Goal: Task Accomplishment & Management: Manage account settings

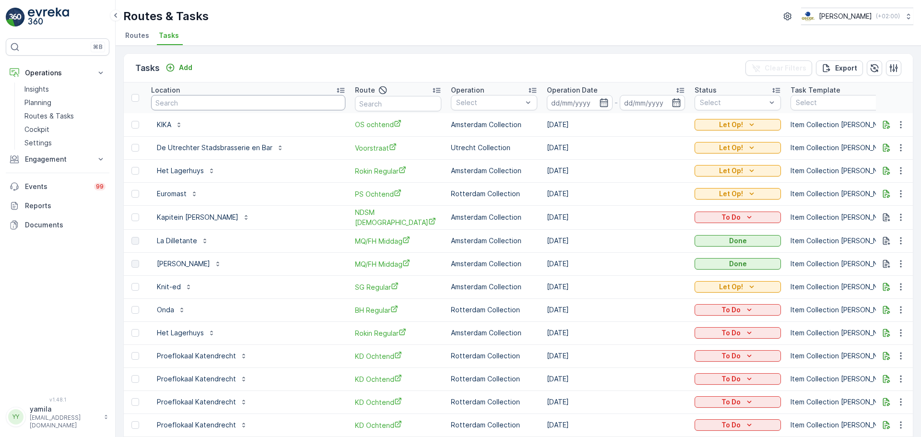
click at [181, 106] on input "text" at bounding box center [248, 102] width 194 height 15
type input "ooievaart"
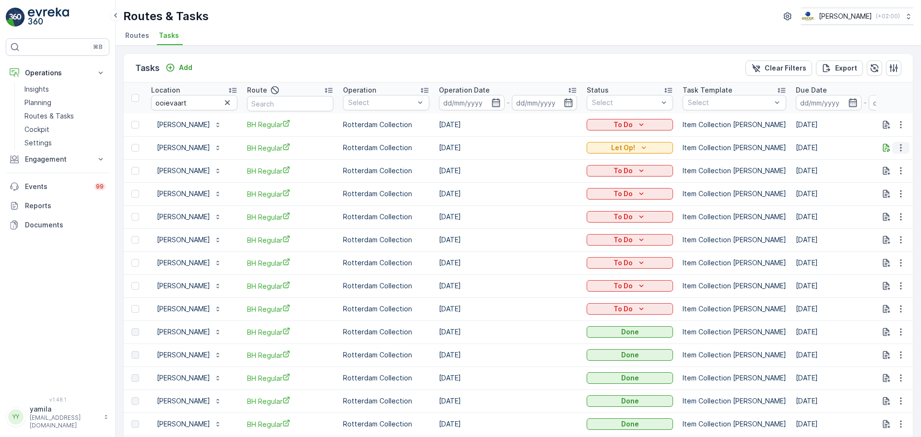
click at [900, 151] on icon "button" at bounding box center [901, 148] width 10 height 10
click at [889, 193] on span "Change Route" at bounding box center [876, 189] width 47 height 10
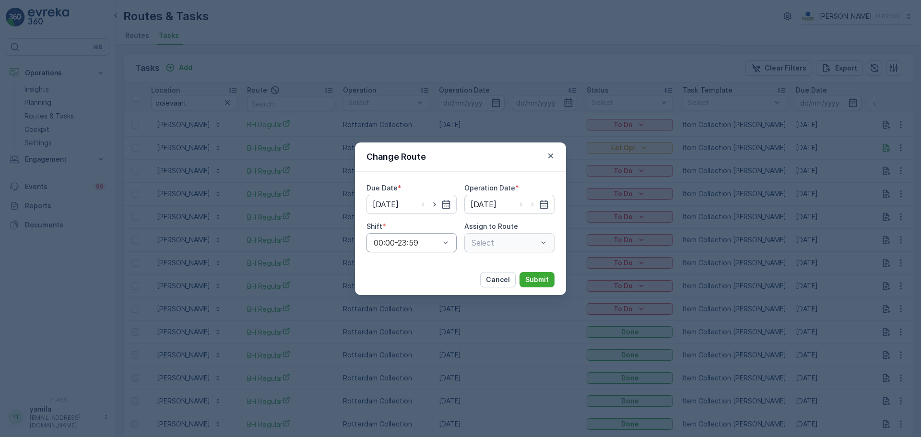
type input "[DATE]"
click at [435, 204] on icon "button" at bounding box center [435, 205] width 10 height 10
type input "[DATE]"
click at [534, 206] on icon "button" at bounding box center [533, 205] width 10 height 10
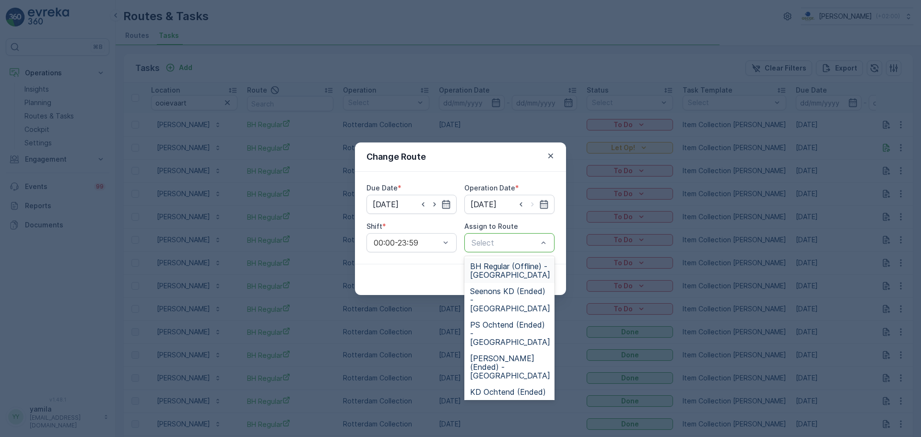
type input "[DATE]"
click at [529, 241] on div at bounding box center [505, 243] width 68 height 9
click at [520, 242] on div at bounding box center [505, 243] width 68 height 9
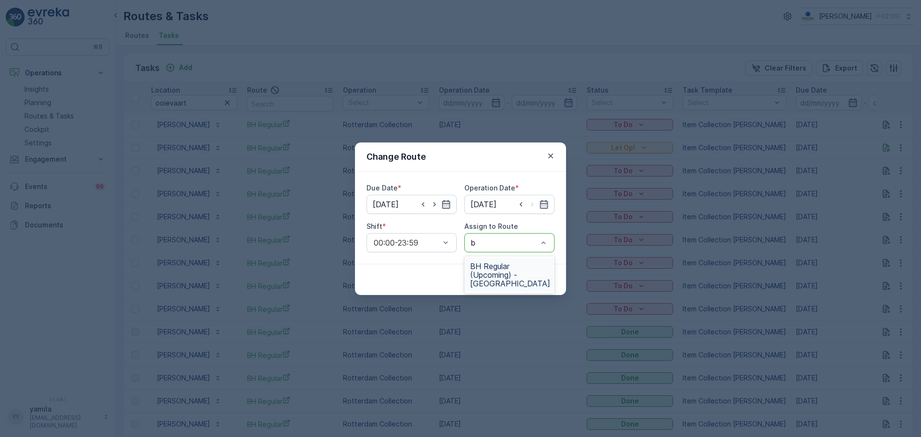
type input "bh"
click at [506, 276] on span "BH Regular (Upcoming) - [GEOGRAPHIC_DATA]" at bounding box center [510, 275] width 80 height 26
click at [529, 276] on p "Submit" at bounding box center [538, 280] width 24 height 10
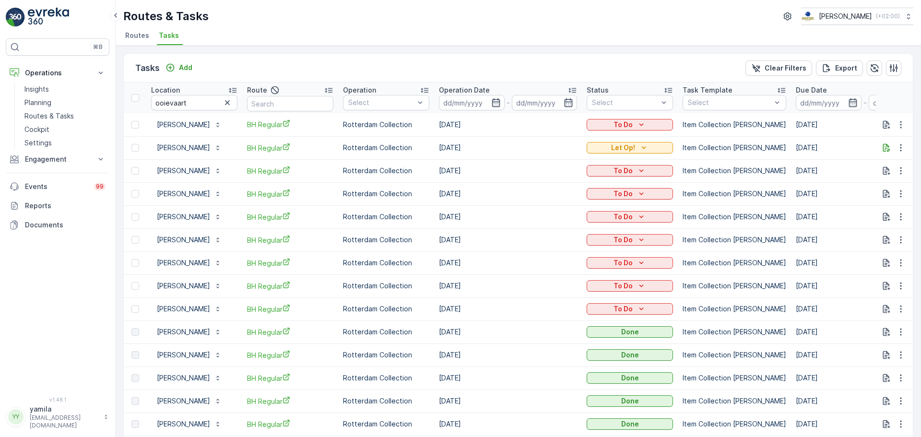
scroll to position [48, 0]
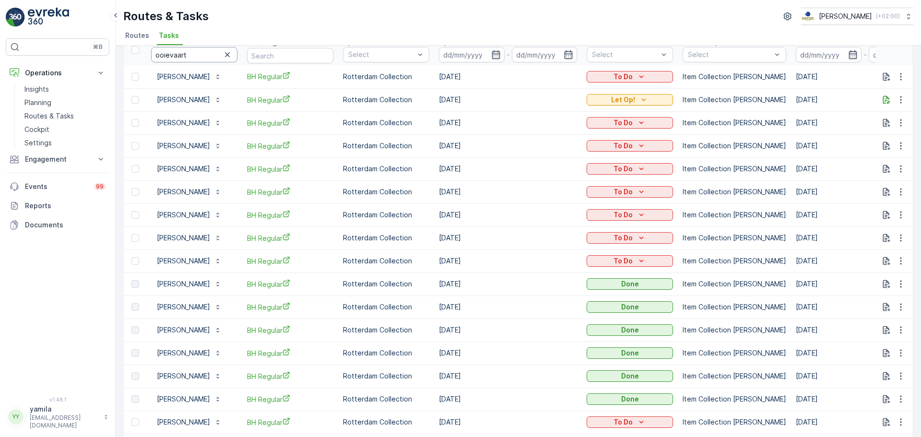
click at [200, 56] on input "ooievaart" at bounding box center [194, 54] width 86 height 15
click at [143, 38] on span "Routes" at bounding box center [137, 36] width 24 height 10
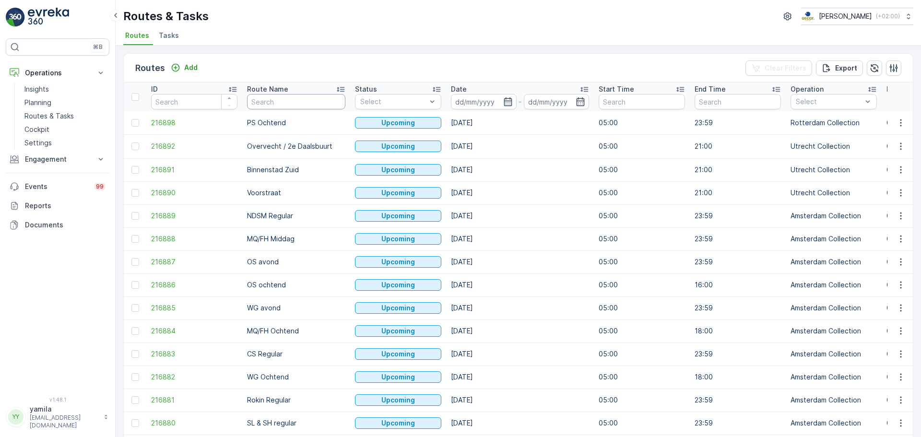
click at [276, 102] on input "text" at bounding box center [296, 101] width 98 height 15
type input "sl"
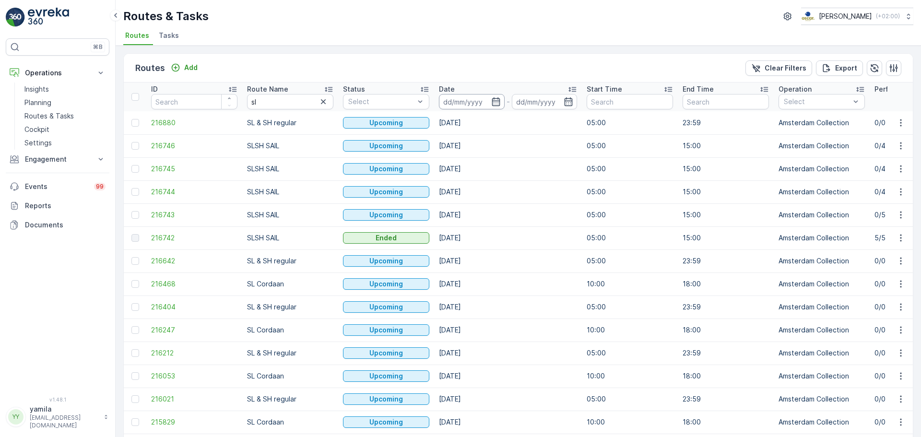
click at [458, 102] on input at bounding box center [472, 101] width 66 height 15
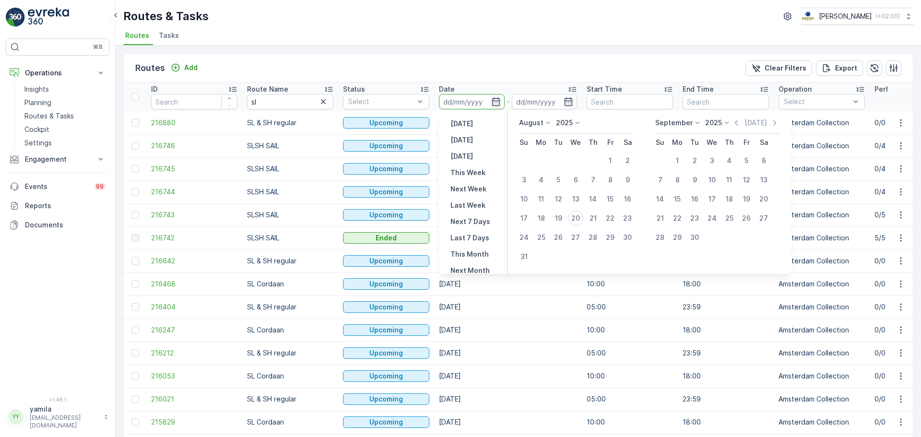
click at [569, 213] on td "20" at bounding box center [575, 218] width 17 height 19
click at [572, 218] on div "20" at bounding box center [575, 218] width 15 height 15
type input "[DATE]"
click at [572, 218] on div "20" at bounding box center [575, 218] width 15 height 15
type input "[DATE]"
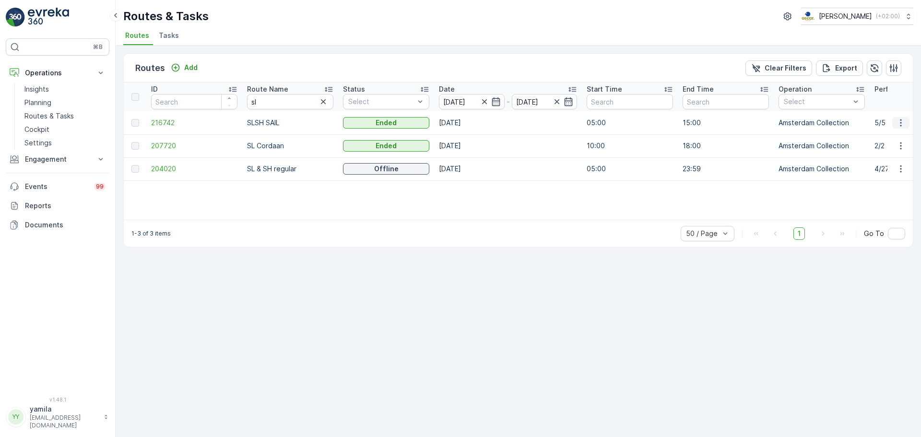
click at [903, 123] on icon "button" at bounding box center [901, 123] width 10 height 10
click at [894, 135] on span "See More Details" at bounding box center [879, 137] width 56 height 10
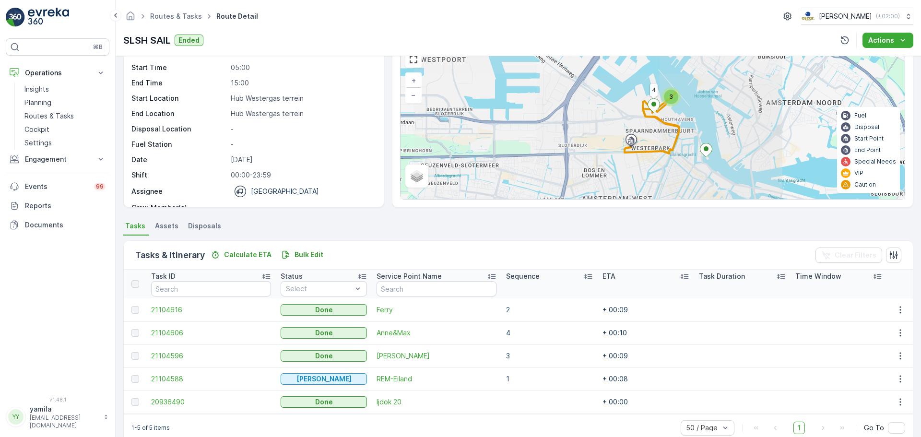
scroll to position [65, 0]
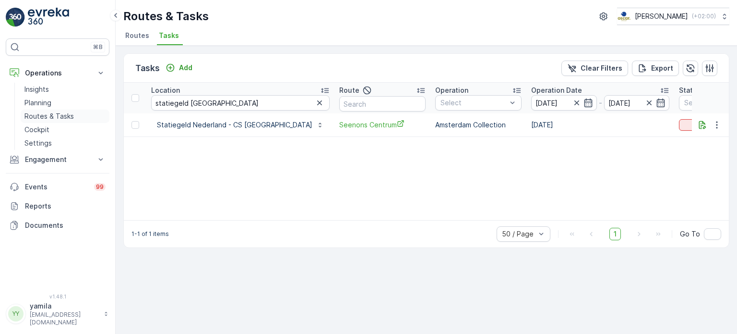
click at [39, 115] on p "Routes & Tasks" at bounding box center [48, 116] width 49 height 10
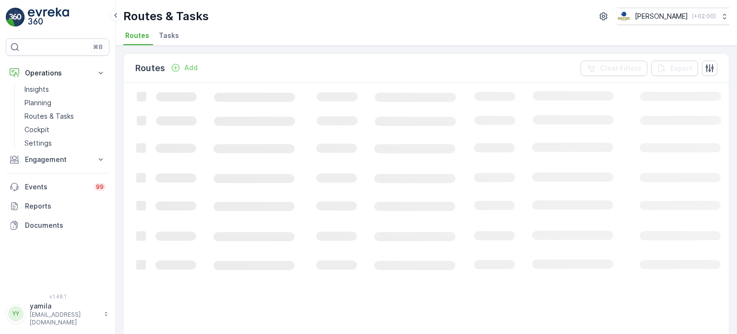
drag, startPoint x: 160, startPoint y: 36, endPoint x: 184, endPoint y: 27, distance: 25.7
click at [160, 36] on span "Tasks" at bounding box center [169, 36] width 20 height 10
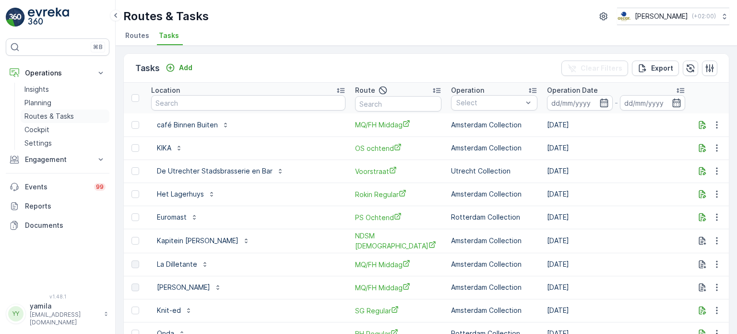
click at [75, 110] on link "Routes & Tasks" at bounding box center [65, 115] width 89 height 13
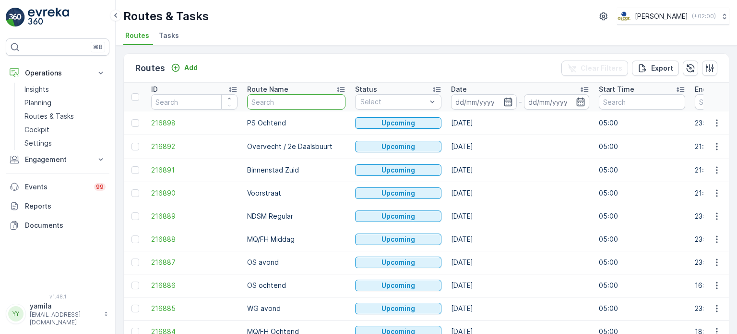
click at [270, 100] on input "text" at bounding box center [296, 101] width 98 height 15
type input "sl"
click at [270, 100] on input "sl" at bounding box center [296, 101] width 98 height 15
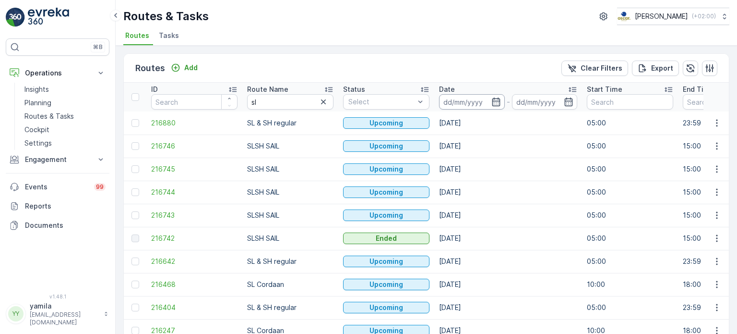
click at [478, 104] on input at bounding box center [472, 101] width 66 height 15
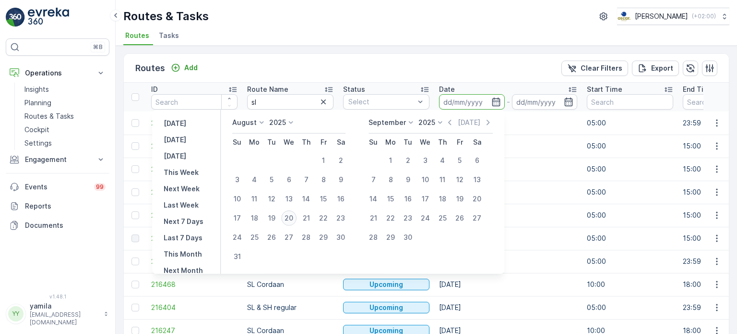
click at [296, 215] on div "20" at bounding box center [288, 217] width 15 height 15
type input "[DATE]"
click at [296, 215] on div "20" at bounding box center [288, 217] width 15 height 15
type input "[DATE]"
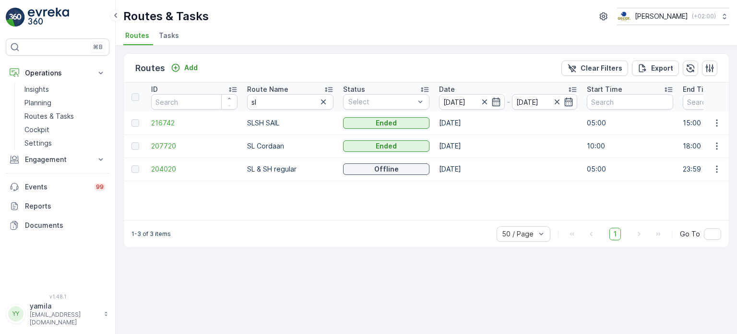
scroll to position [0, 27]
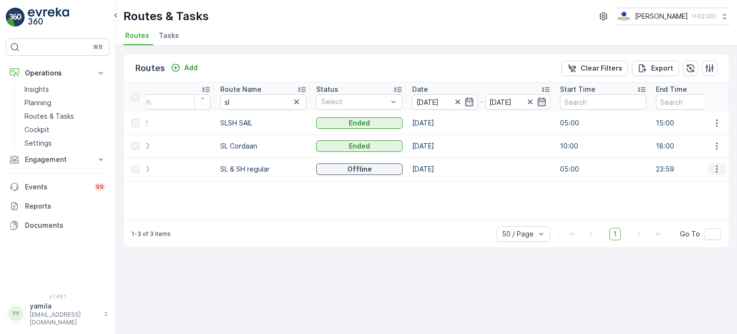
click at [717, 167] on icon "button" at bounding box center [717, 169] width 10 height 10
click at [699, 179] on span "See More Details" at bounding box center [695, 183] width 56 height 10
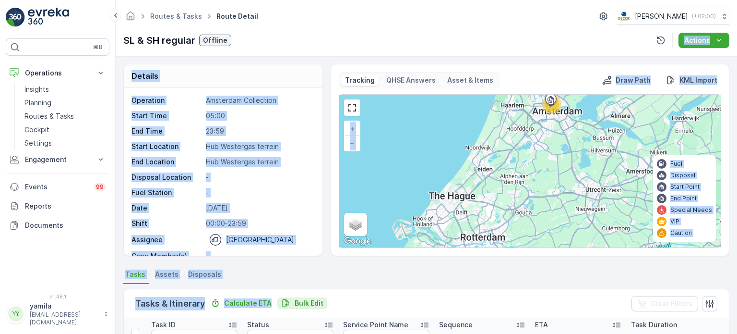
drag, startPoint x: 340, startPoint y: 34, endPoint x: 319, endPoint y: 304, distance: 271.1
click at [319, 304] on div "Routes & Tasks Route Detail Oscar Circulair ( +02:00 ) SL & SH regular Offline …" at bounding box center [426, 167] width 621 height 334
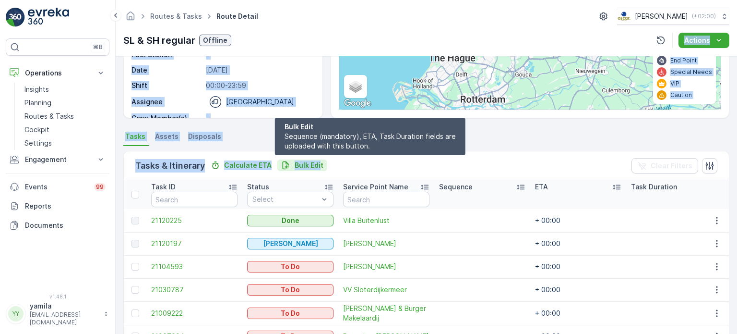
scroll to position [141, 0]
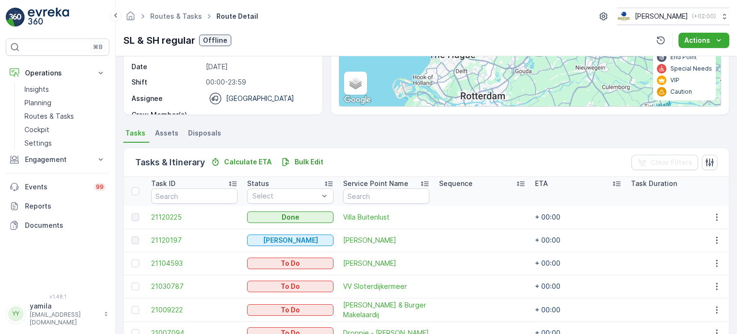
click at [449, 151] on div "Tasks & Itinerary Calculate ETA Bulk Edit Clear Filters" at bounding box center [426, 162] width 605 height 29
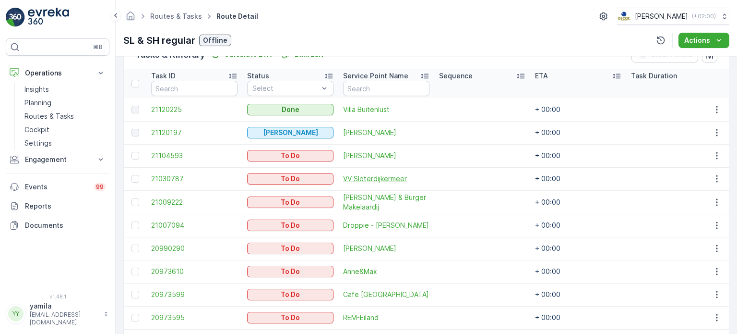
scroll to position [297, 0]
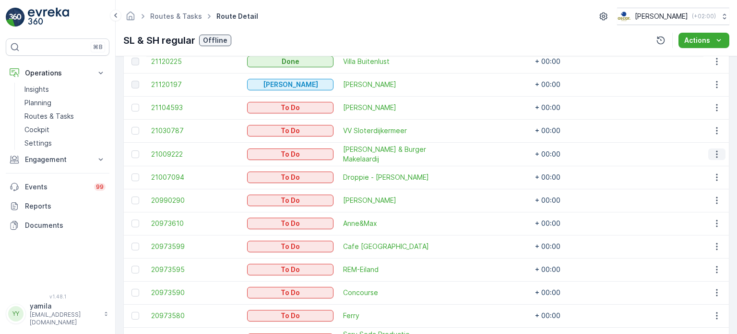
click at [714, 154] on icon "button" at bounding box center [717, 154] width 10 height 10
click at [699, 193] on span "Change Route" at bounding box center [692, 195] width 47 height 10
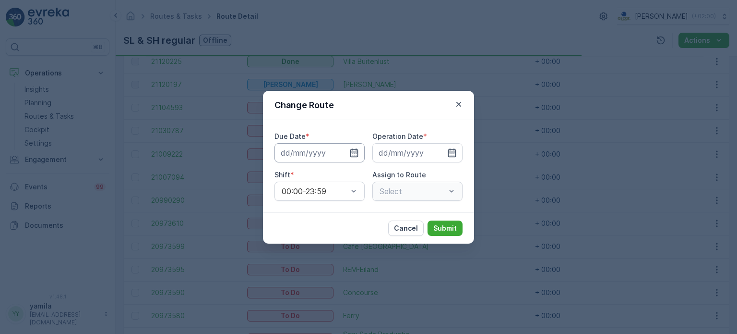
type input "[DATE]"
click at [340, 155] on icon "button" at bounding box center [343, 153] width 10 height 10
type input "[DATE]"
click at [439, 153] on icon "button" at bounding box center [441, 153] width 10 height 10
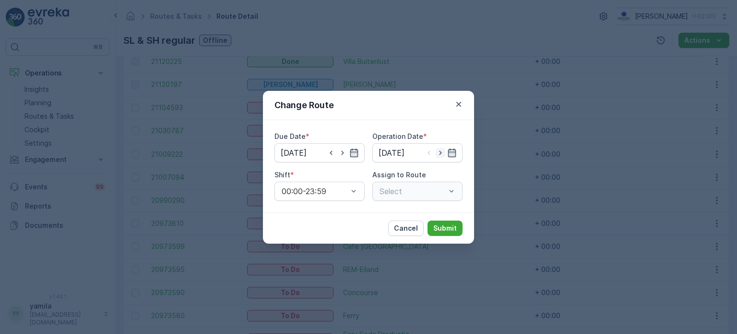
type input "[DATE]"
click at [443, 191] on div at bounding box center [413, 191] width 68 height 9
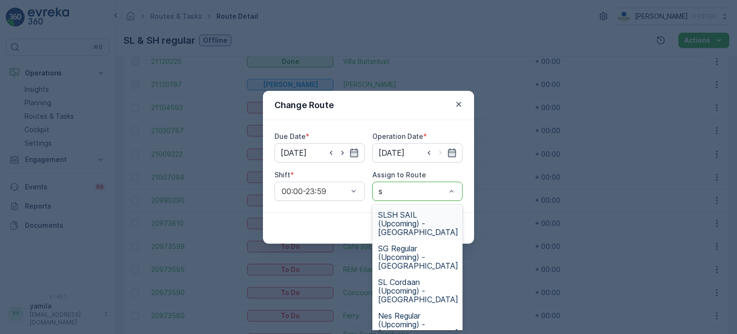
type input "sl"
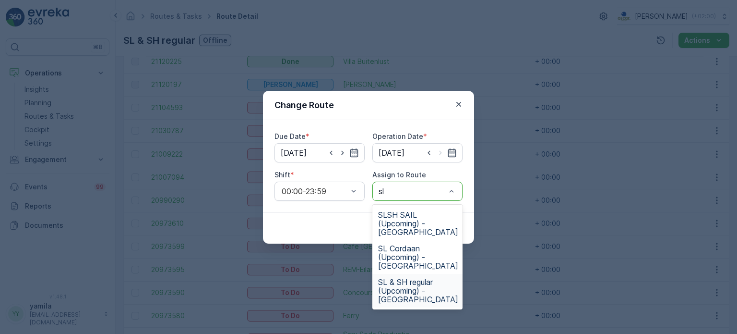
click at [419, 285] on span "SL & SH regular (Upcoming) - Amsterdam" at bounding box center [418, 290] width 80 height 26
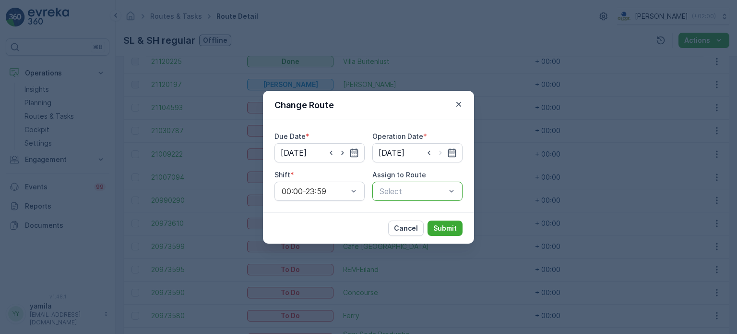
click at [441, 189] on div at bounding box center [413, 191] width 68 height 9
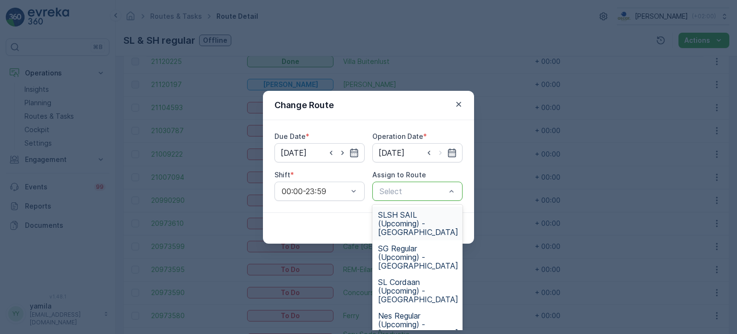
click at [422, 225] on span "SLSH SAIL (Upcoming) - Amsterdam" at bounding box center [418, 223] width 80 height 26
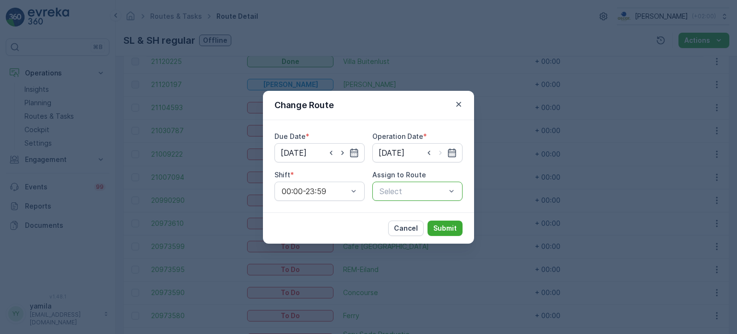
click at [436, 192] on div at bounding box center [413, 191] width 68 height 9
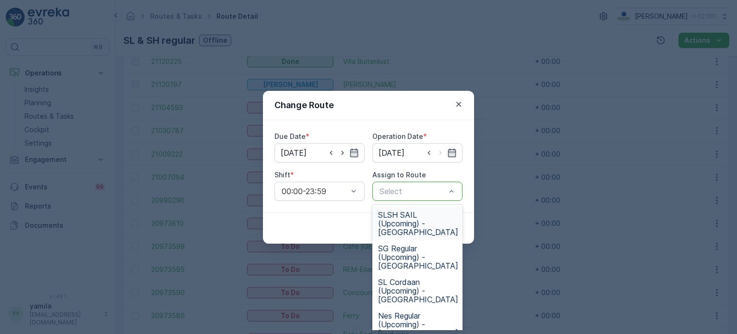
click at [430, 216] on span "SLSH SAIL (Upcoming) - Amsterdam" at bounding box center [418, 223] width 80 height 26
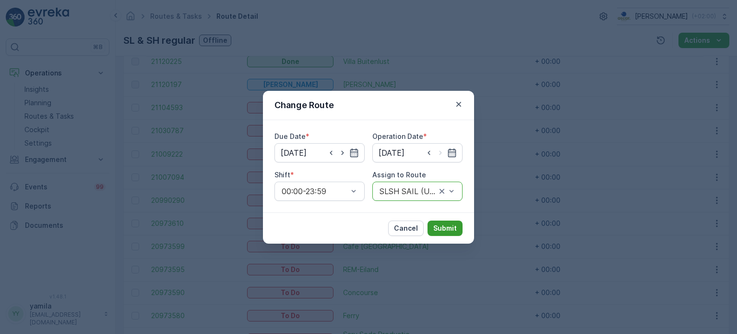
click at [447, 228] on p "Submit" at bounding box center [445, 228] width 24 height 10
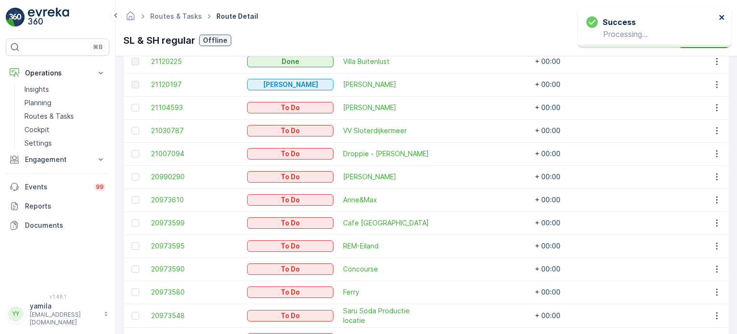
click at [722, 17] on icon "close" at bounding box center [721, 17] width 5 height 5
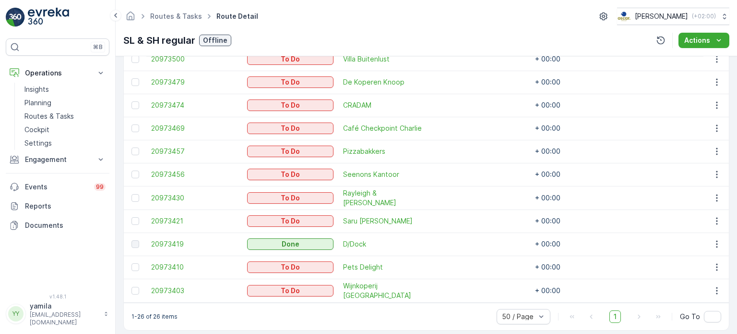
scroll to position [657, 0]
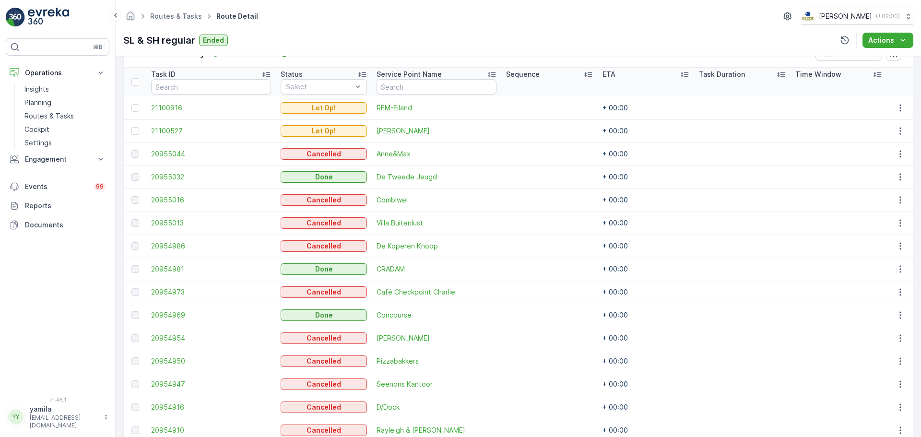
scroll to position [267, 0]
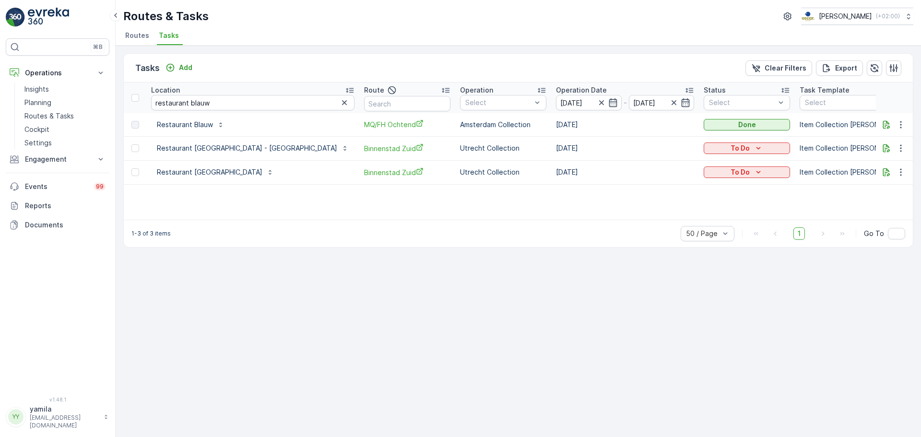
click at [147, 36] on span "Routes" at bounding box center [137, 36] width 24 height 10
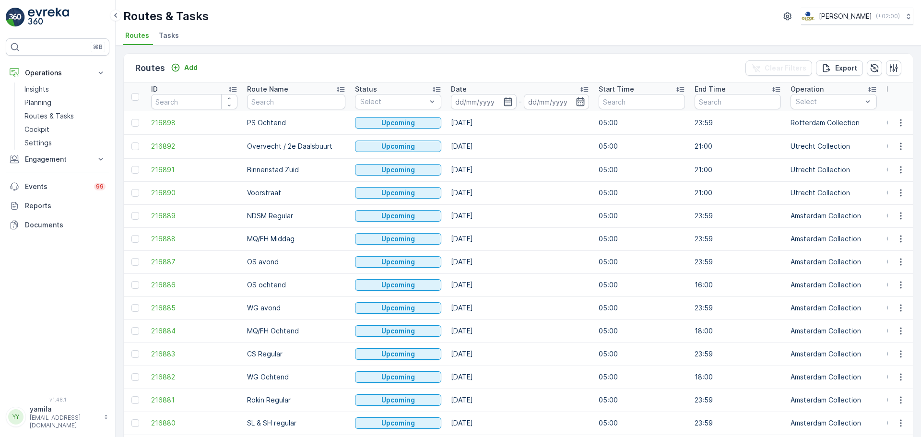
click at [275, 103] on input "text" at bounding box center [296, 101] width 98 height 15
type input "sl"
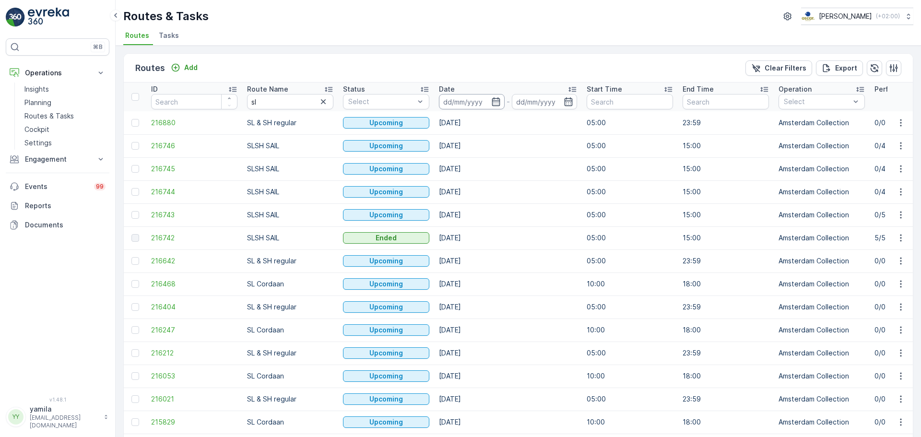
click at [455, 103] on input at bounding box center [472, 101] width 66 height 15
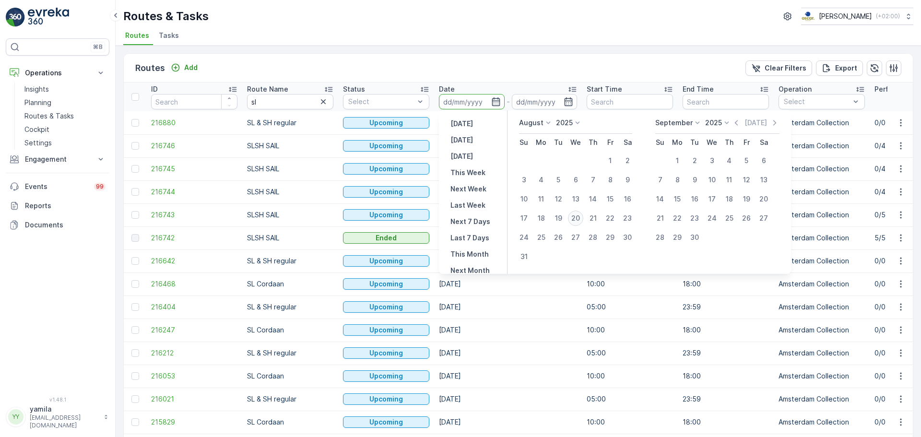
click at [580, 218] on div "20" at bounding box center [575, 218] width 15 height 15
type input "[DATE]"
click at [580, 218] on div "20" at bounding box center [575, 218] width 15 height 15
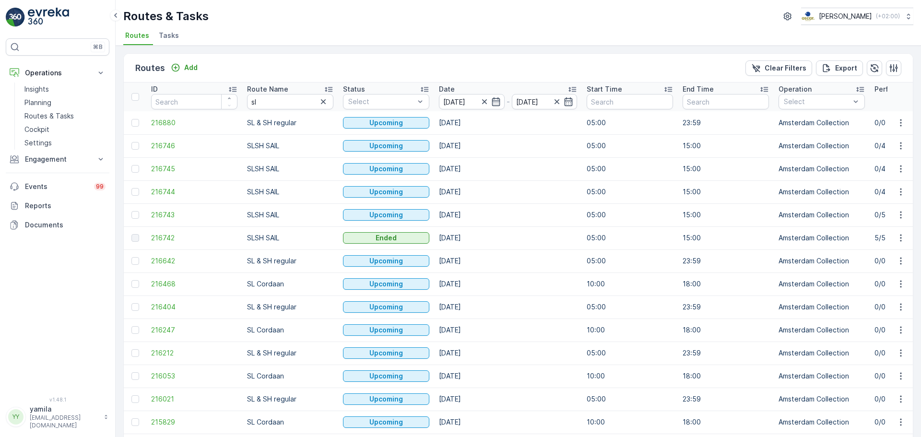
type input "[DATE]"
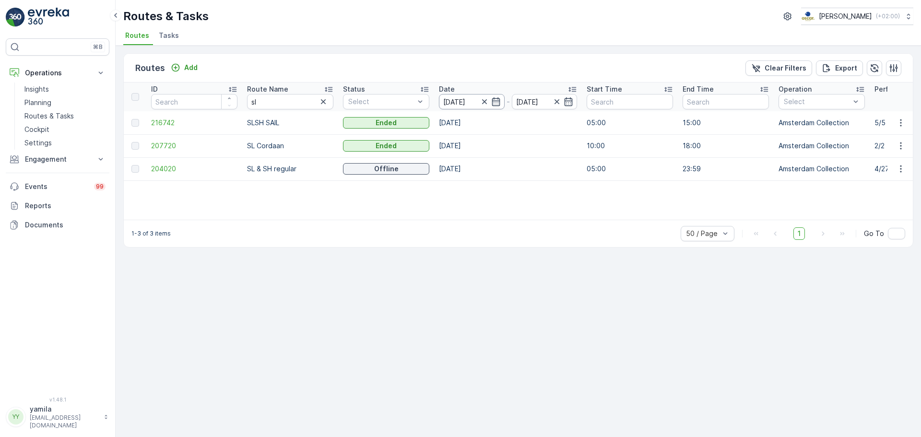
click at [452, 96] on input "[DATE]" at bounding box center [472, 101] width 66 height 15
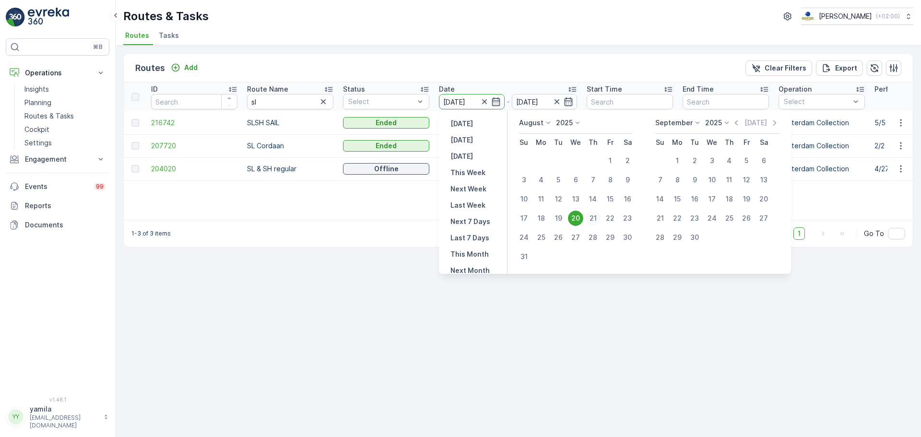
click at [590, 218] on div "21" at bounding box center [592, 218] width 15 height 15
type input "[DATE]"
click at [590, 218] on div "21" at bounding box center [592, 218] width 15 height 15
type input "[DATE]"
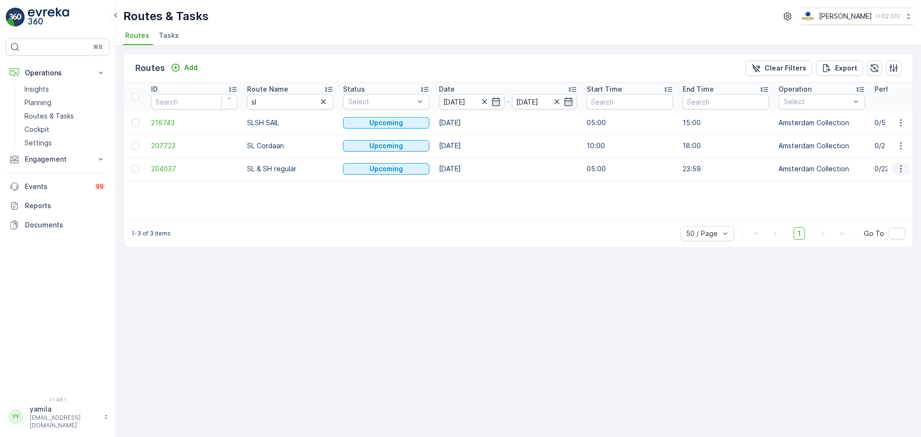
click at [905, 169] on icon "button" at bounding box center [901, 169] width 10 height 10
click at [898, 185] on span "See More Details" at bounding box center [879, 184] width 56 height 10
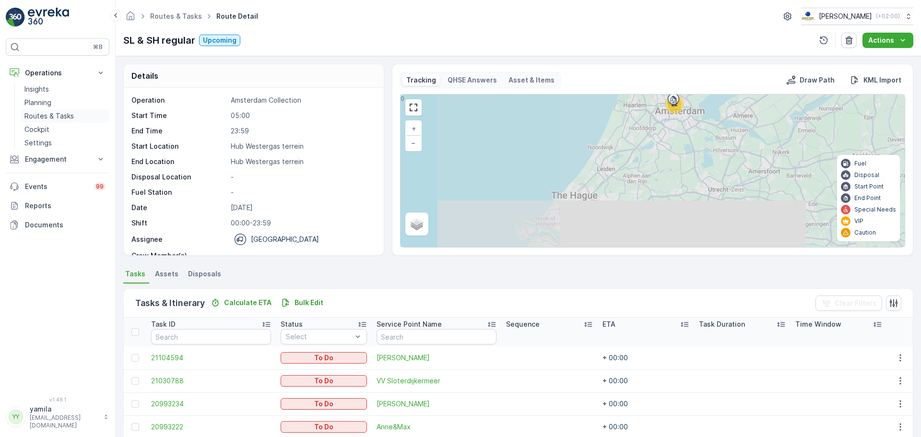
click at [60, 116] on p "Routes & Tasks" at bounding box center [48, 116] width 49 height 10
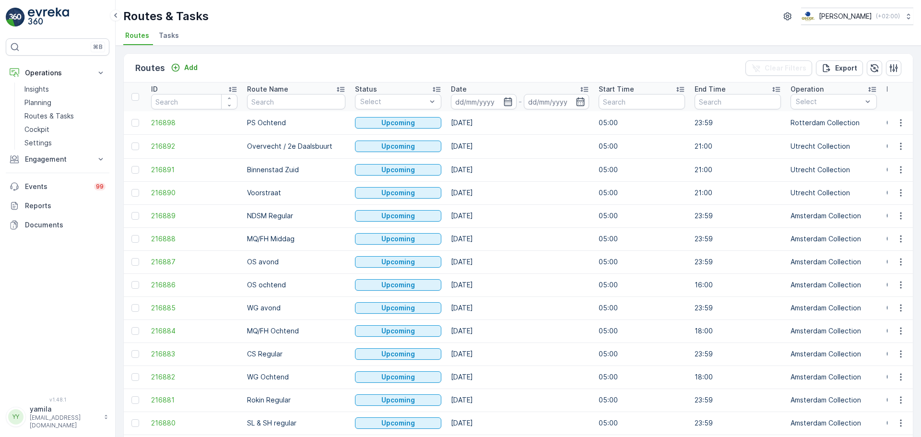
click at [178, 46] on div "Routes Add Clear Filters Export ID Route Name Status Select Date - Start Time E…" at bounding box center [519, 242] width 806 height 392
click at [172, 36] on span "Tasks" at bounding box center [169, 36] width 20 height 10
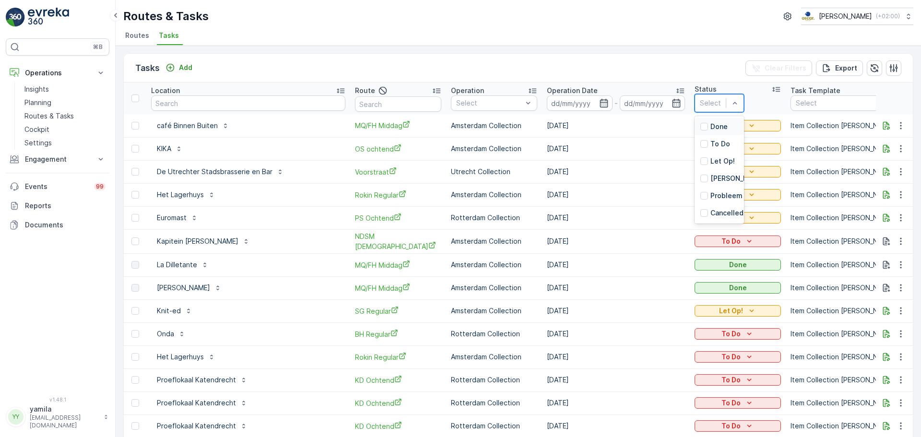
click at [700, 106] on div at bounding box center [710, 103] width 21 height 11
click at [701, 158] on div at bounding box center [705, 161] width 8 height 8
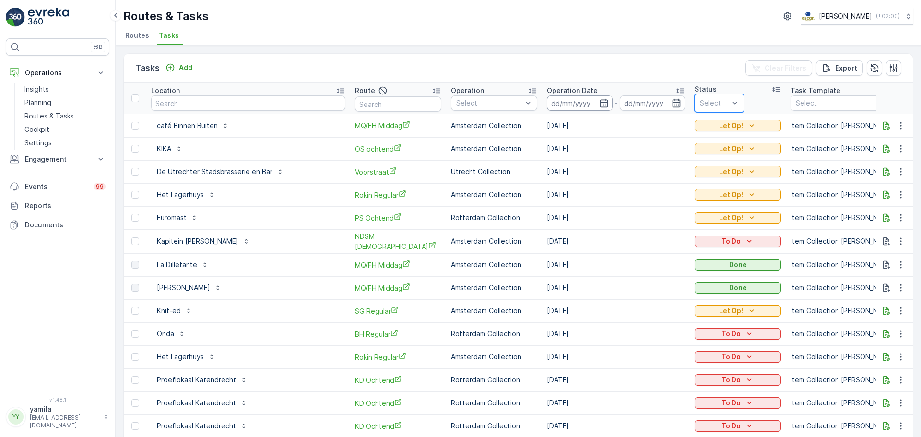
click at [551, 102] on input at bounding box center [580, 103] width 66 height 15
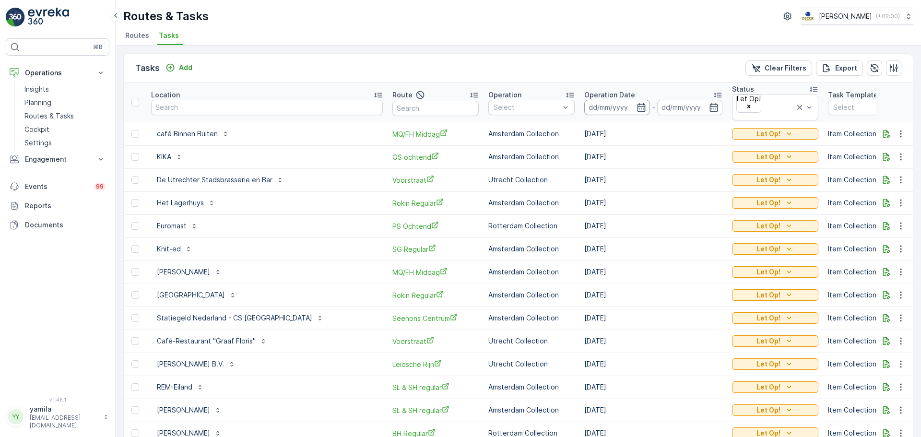
click at [585, 105] on input at bounding box center [618, 107] width 66 height 15
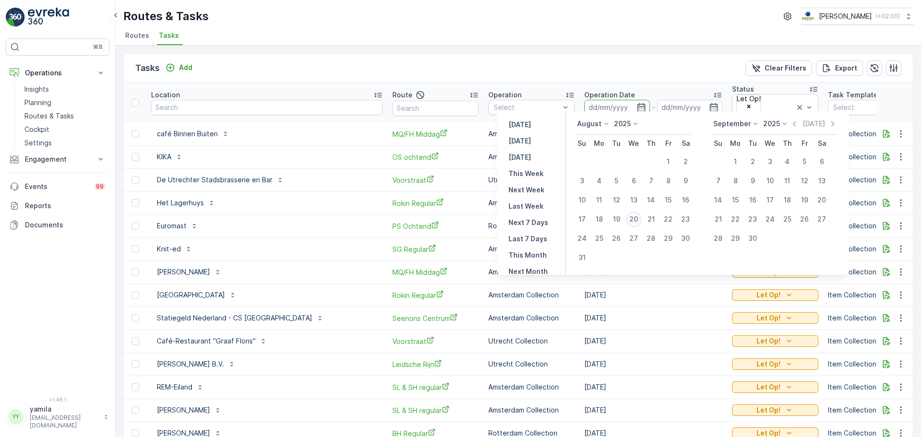
click at [633, 217] on div "20" at bounding box center [633, 219] width 15 height 15
type input "[DATE]"
click at [633, 217] on div "20" at bounding box center [633, 219] width 15 height 15
type input "[DATE]"
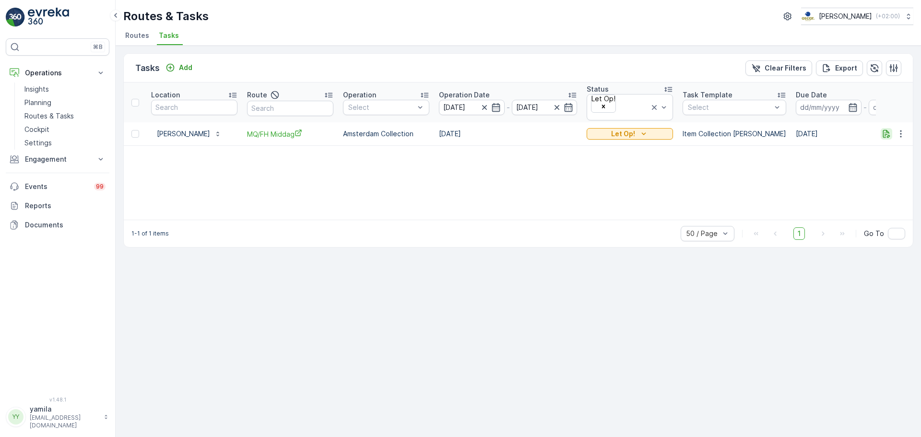
click at [885, 130] on icon "button" at bounding box center [887, 134] width 7 height 8
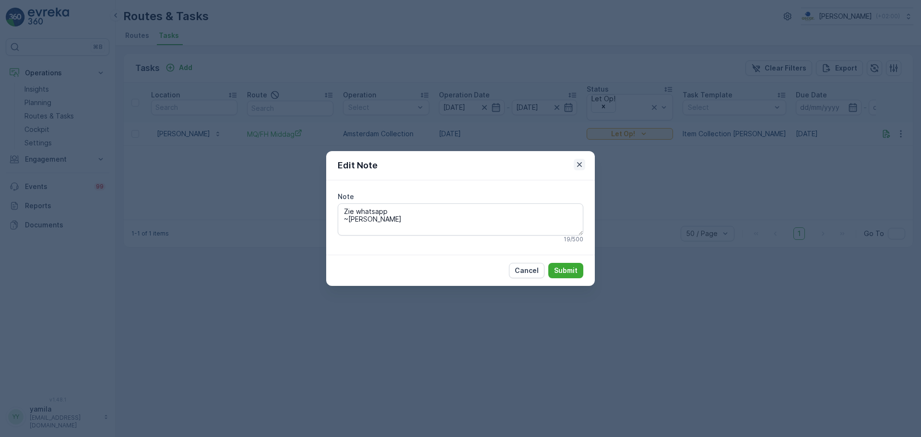
click at [579, 162] on icon "button" at bounding box center [580, 165] width 10 height 10
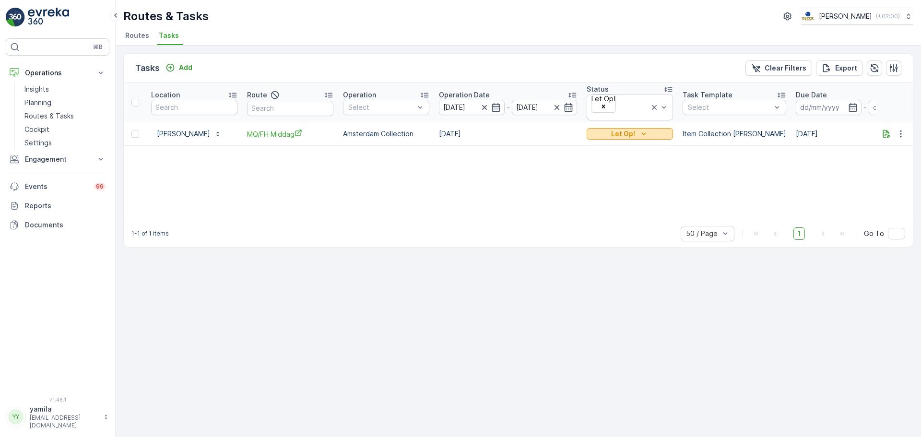
click at [612, 129] on p "Let Op!" at bounding box center [623, 134] width 24 height 10
click at [600, 155] on span "Done" at bounding box center [601, 153] width 17 height 10
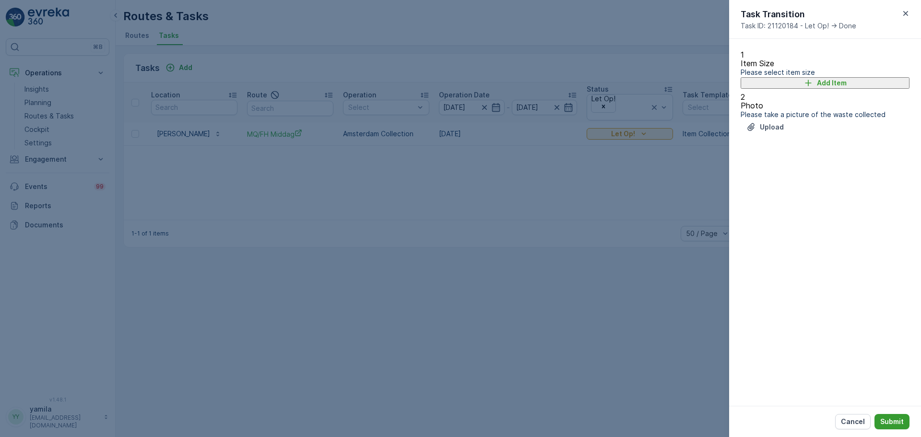
click at [885, 420] on p "Submit" at bounding box center [893, 422] width 24 height 10
